Goal: Navigation & Orientation: Find specific page/section

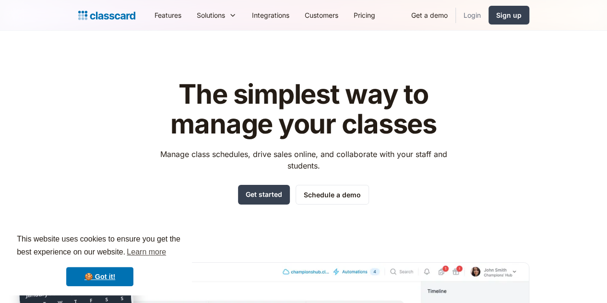
click at [489, 10] on link "Login" at bounding box center [472, 15] width 33 height 22
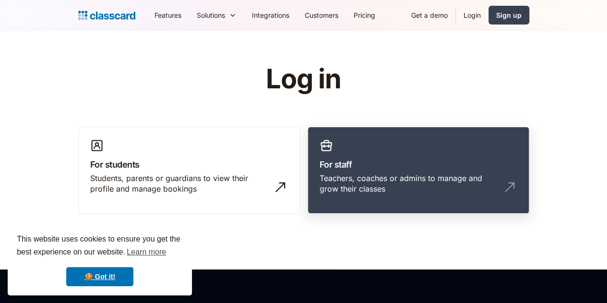
click at [396, 165] on h3 "For staff" at bounding box center [419, 164] width 198 height 13
